Goal: Obtain resource: Obtain resource

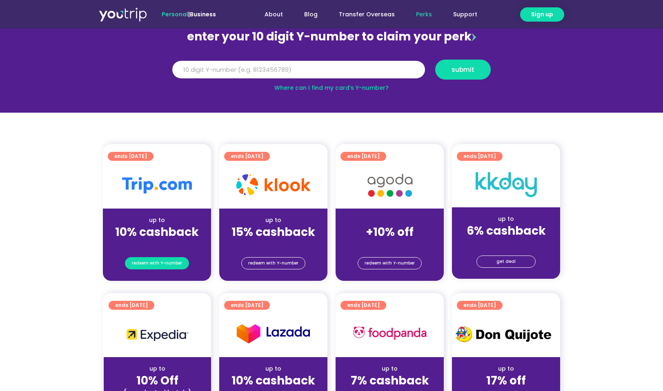
click at [167, 265] on span "redeem with Y-number" at bounding box center [157, 263] width 50 height 11
click at [266, 72] on input "Y Number" at bounding box center [298, 70] width 253 height 18
type input "8125916782"
click at [463, 80] on div "Y Number 8125916782 submit" at bounding box center [331, 73] width 329 height 26
click at [462, 73] on span "submit" at bounding box center [462, 70] width 23 height 6
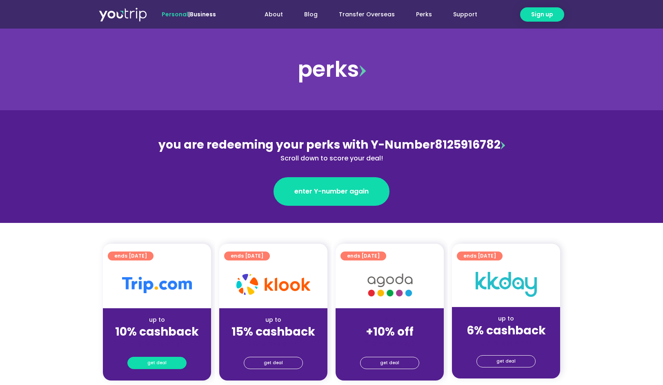
click at [153, 366] on span "get deal" at bounding box center [156, 362] width 19 height 11
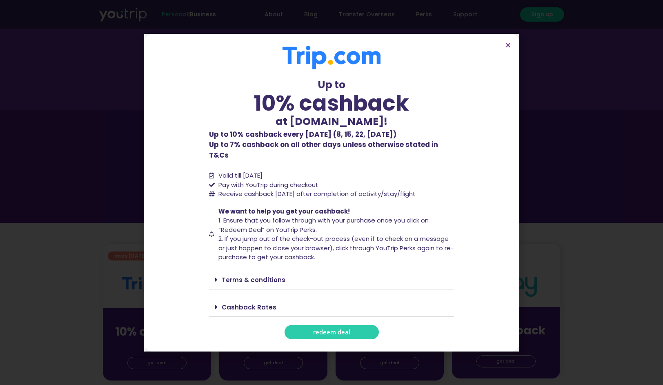
click at [349, 325] on link "redeem deal" at bounding box center [332, 332] width 94 height 14
